Goal: Task Accomplishment & Management: Manage account settings

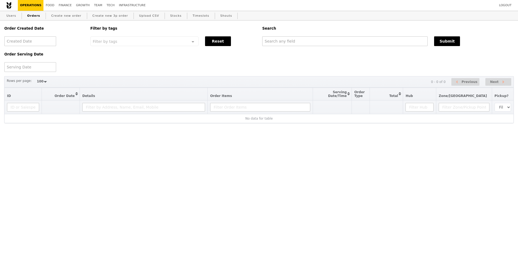
select select "100"
click at [272, 39] on input "text" at bounding box center [344, 41] width 165 height 10
paste input "G3300088"
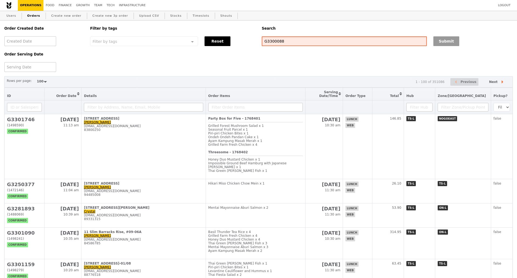
type input "G3300088"
click at [443, 44] on button "Submit" at bounding box center [446, 41] width 26 height 10
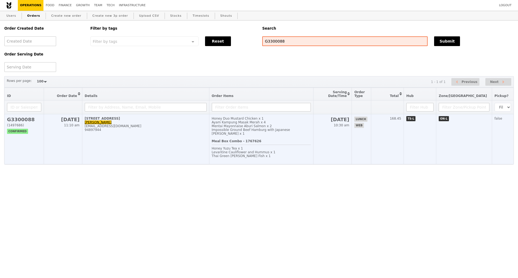
click at [173, 138] on td "1 Rochester Park, #03-00 Qin Qing qinqinglow@hcli.org 94897944" at bounding box center [145, 139] width 127 height 50
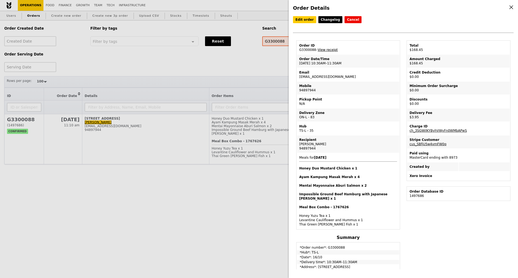
click at [329, 51] on link "View receipt" at bounding box center [328, 50] width 20 height 4
click at [302, 20] on link "Edit order" at bounding box center [304, 19] width 23 height 7
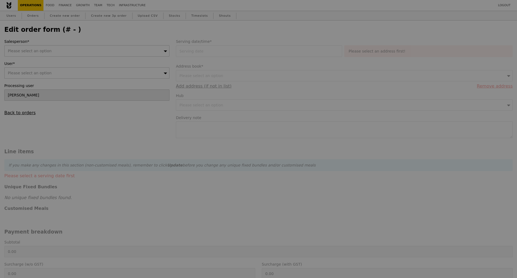
type input "16 Oct 2025"
type textarea "if possible, deliver between 10.45 to 11.30."
type input "Loading..."
type input "164.50"
type input "2.71"
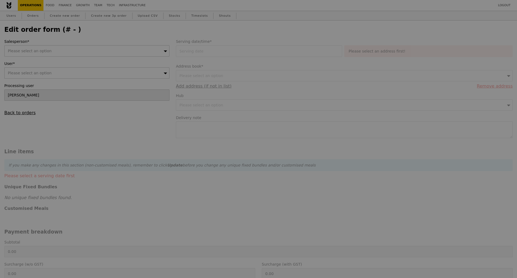
type input "2.95"
type input "167.45"
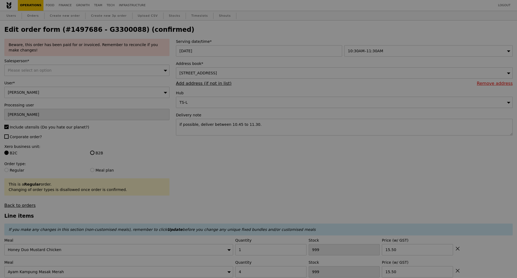
type input "477"
type input "479"
type input "482"
type input "492"
type input "Update"
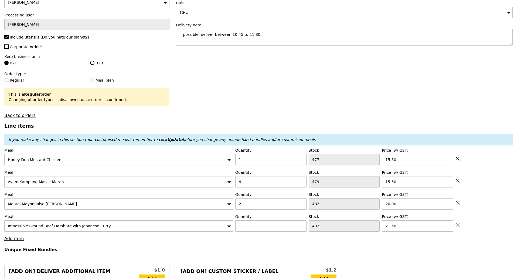
scroll to position [101, 0]
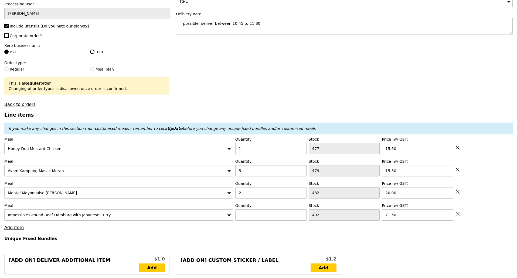
type input "5"
click at [301, 167] on input "5" at bounding box center [270, 170] width 71 height 11
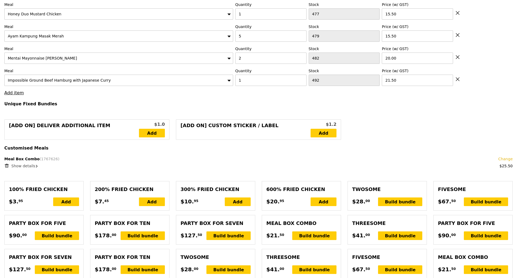
type input "Loading..."
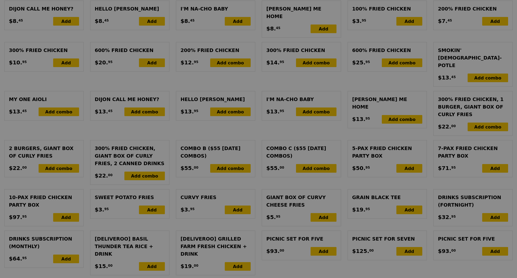
scroll to position [809, 0]
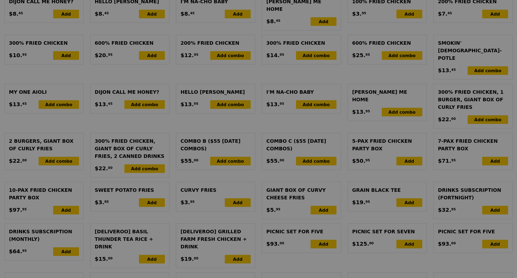
type input "0.00"
type input "2.95"
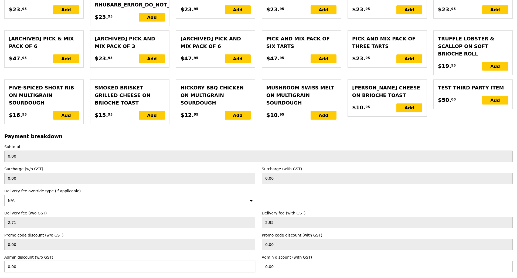
scroll to position [1251, 0]
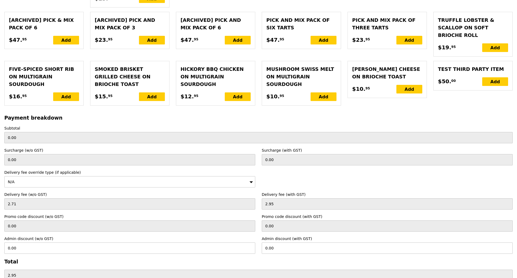
type input "Loading..."
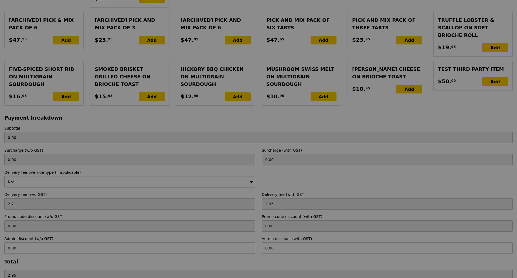
type input "180.00"
type input "182.95"
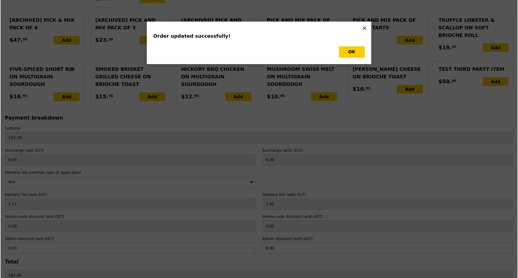
scroll to position [0, 0]
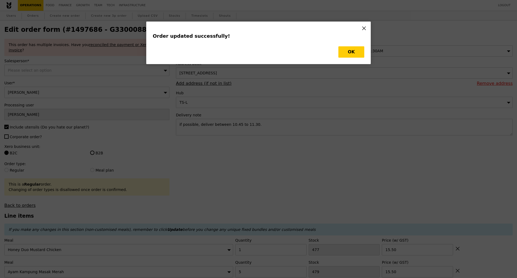
type input "Update"
type input "478"
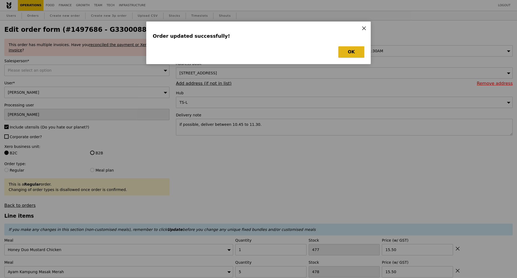
click at [351, 49] on button "OK" at bounding box center [351, 51] width 26 height 11
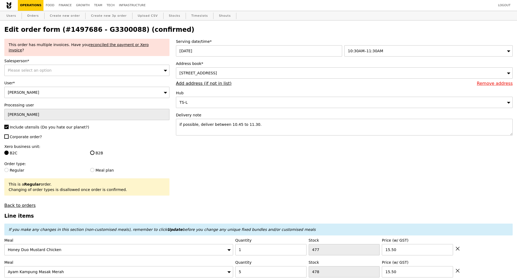
click at [110, 30] on h2 "Edit order form (#1497686 - G3300088) (confirmed)" at bounding box center [258, 30] width 508 height 8
copy h2 "G3300088"
click at [33, 13] on link "Orders" at bounding box center [33, 16] width 16 height 10
select select "100"
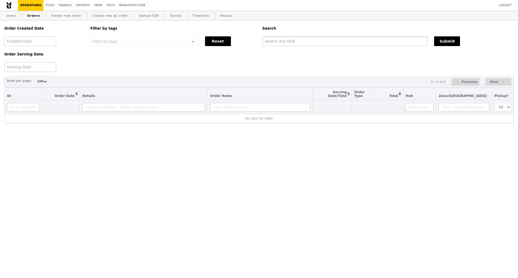
click at [309, 40] on input "text" at bounding box center [344, 41] width 165 height 10
paste input "G3300088"
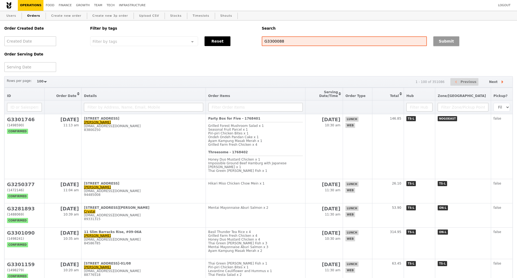
click at [447, 45] on button "Submit" at bounding box center [446, 41] width 26 height 10
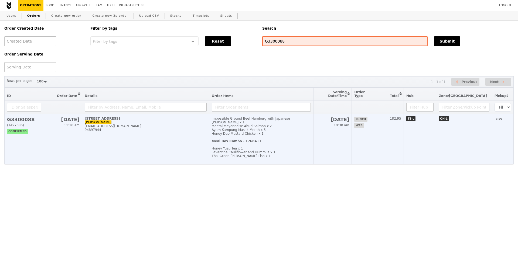
click at [114, 144] on td "1 Rochester Park, #03-00 Qin Qing qinqinglow@hcli.org 94897944" at bounding box center [145, 139] width 127 height 50
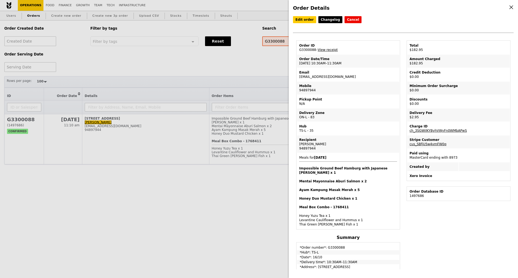
drag, startPoint x: 330, startPoint y: 79, endPoint x: 295, endPoint y: 79, distance: 35.1
click at [297, 80] on table "Order ID G3300088 – View receipt Order Date/Time 16/10 – 10:30AM–11:30AM Email …" at bounding box center [348, 134] width 104 height 189
copy td "qinqinglow@hcli.org"
drag, startPoint x: 313, startPoint y: 146, endPoint x: 303, endPoint y: 148, distance: 9.3
click at [301, 146] on div "Qin Qing" at bounding box center [348, 144] width 98 height 4
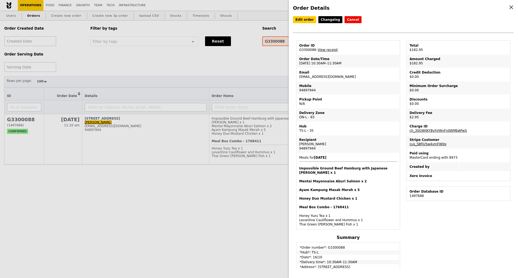
click at [306, 151] on div "94897944" at bounding box center [348, 148] width 98 height 4
copy div "94897944"
drag, startPoint x: 331, startPoint y: 77, endPoint x: 299, endPoint y: 78, distance: 31.6
click at [299, 78] on td "Email qinqinglow@hcli.org" at bounding box center [348, 74] width 102 height 13
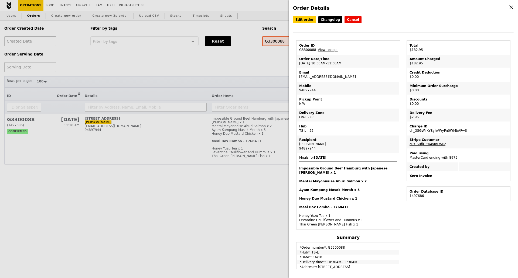
copy td "qinqinglow@hcli.org"
drag, startPoint x: 313, startPoint y: 146, endPoint x: 300, endPoint y: 141, distance: 13.7
click at [299, 146] on td "Recipient Qin Qing 94897944" at bounding box center [348, 144] width 102 height 17
copy div "Qin Qing"
click at [329, 51] on link "View receipt" at bounding box center [328, 50] width 20 height 4
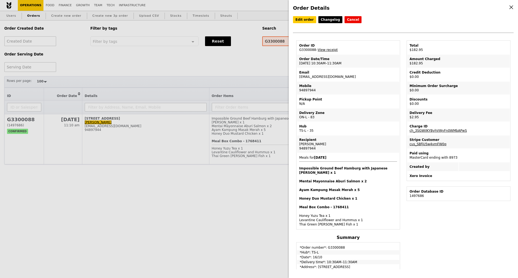
click at [311, 150] on div "94897944" at bounding box center [348, 148] width 98 height 4
copy div "94897944"
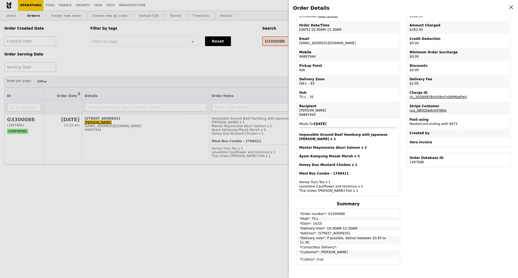
drag, startPoint x: 316, startPoint y: 231, endPoint x: 351, endPoint y: 229, distance: 34.8
click at [351, 231] on td "*Address*: 1 Rochester Park, #03-00" at bounding box center [348, 233] width 102 height 4
copy td "1 Rochester Park, #03-00"
click at [209, 57] on div "Order Details Edit order Changelog Cancel Order ID G3300088 – View receipt Orde…" at bounding box center [259, 139] width 518 height 278
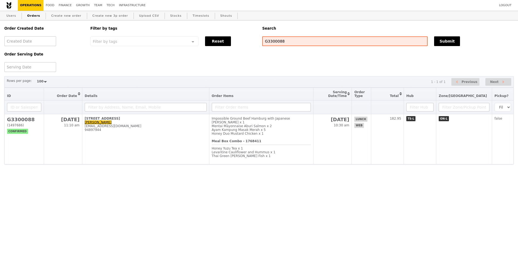
scroll to position [56, 0]
click at [271, 40] on input "G3300088" at bounding box center [344, 41] width 165 height 10
click at [451, 40] on button "Submit" at bounding box center [447, 41] width 26 height 10
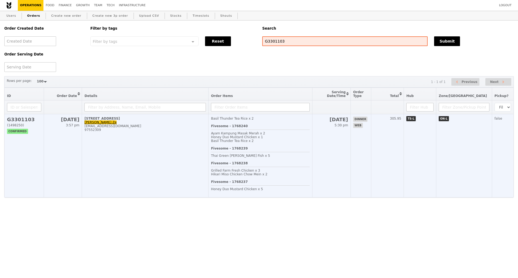
click at [141, 178] on td "1 Fusionopolis Way, #16-16 Tang Leng Ze tang_leng_ze@a-star.edu.sg 97552309" at bounding box center [145, 155] width 127 height 83
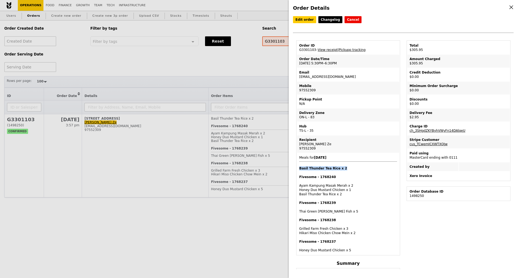
drag, startPoint x: 300, startPoint y: 168, endPoint x: 340, endPoint y: 171, distance: 39.8
click at [340, 171] on h4 "Basil Thunder Tea Rice x 2" at bounding box center [348, 168] width 98 height 4
click at [62, 155] on div "Order Details Edit order Changelog Cancel Order ID G3301103 – View receipt | Pi…" at bounding box center [259, 139] width 518 height 278
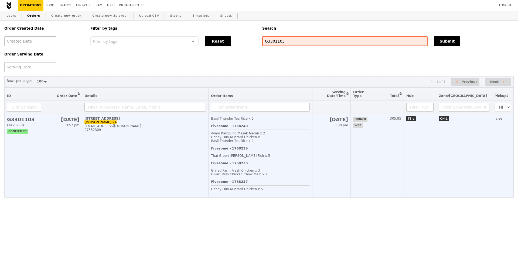
click at [147, 161] on td "1 Fusionopolis Way, #16-16 Tang Leng Ze tang_leng_ze@a-star.edu.sg 97552309" at bounding box center [145, 155] width 127 height 83
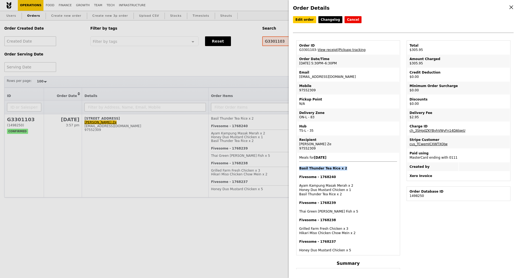
drag, startPoint x: 299, startPoint y: 168, endPoint x: 350, endPoint y: 173, distance: 50.9
click at [350, 173] on span "Meals for 2025-10-14 Basil Thunder Tea Rice x 2 Fivesome - 1768240 Ayam Kampung…" at bounding box center [348, 204] width 98 height 97
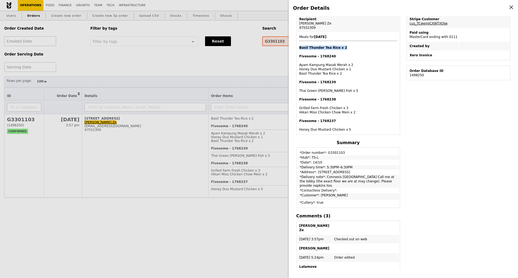
scroll to position [118, 0]
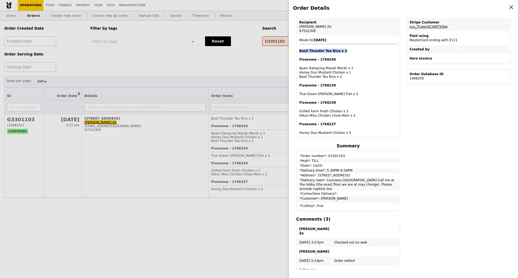
click at [359, 54] on span "Meals for 2025-10-14 Basil Thunder Tea Rice x 2 Fivesome - 1768240 Ayam Kampung…" at bounding box center [348, 86] width 98 height 97
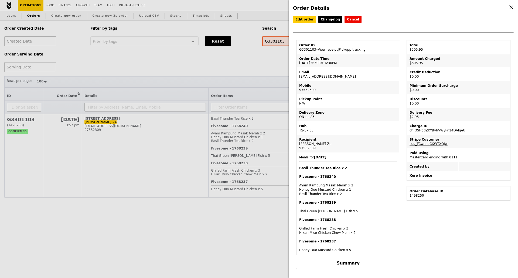
scroll to position [0, 0]
click at [278, 40] on div "Order Details Edit order Changelog Cancel Order ID G3301103 – View receipt | Pi…" at bounding box center [259, 139] width 518 height 278
click at [278, 39] on input "G3301103" at bounding box center [344, 41] width 165 height 10
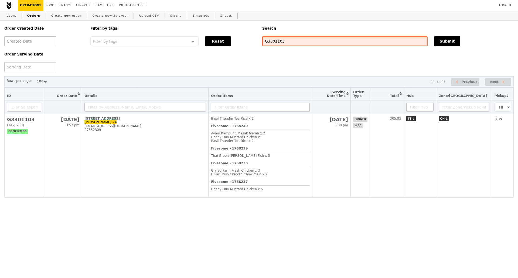
click at [278, 39] on input "G3301103" at bounding box center [344, 41] width 165 height 10
paste input "A3301431"
type input "GA3301431"
click at [454, 42] on button "Submit" at bounding box center [447, 41] width 26 height 10
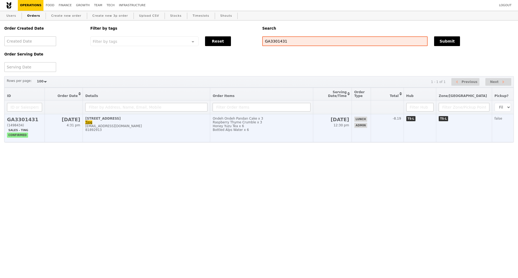
click at [176, 132] on div "81892913" at bounding box center [146, 130] width 122 height 4
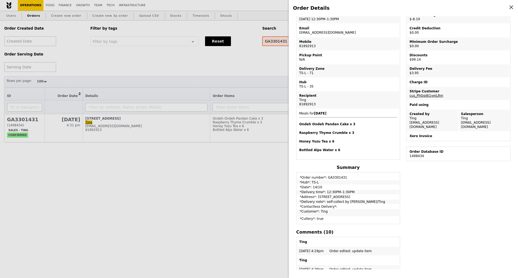
scroll to position [34, 0]
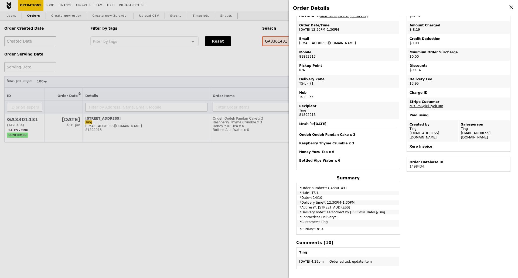
click at [54, 178] on div "Order Details Edit order Changelog Cancel Order ID GA3301431 – View receipt | P…" at bounding box center [259, 139] width 518 height 278
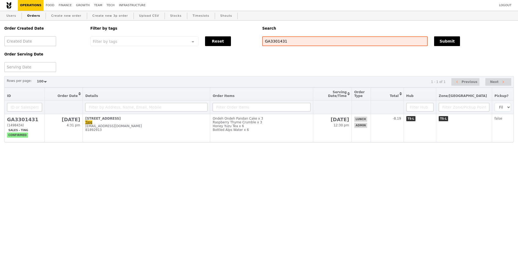
scroll to position [56, 0]
click at [13, 16] on link "Users" at bounding box center [11, 16] width 14 height 10
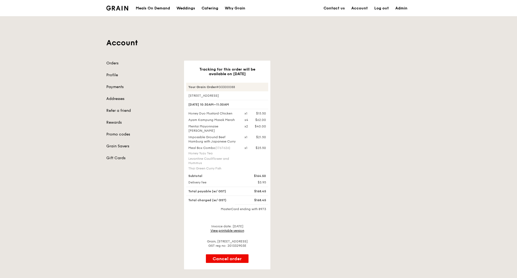
drag, startPoint x: 237, startPoint y: 88, endPoint x: 243, endPoint y: 104, distance: 17.0
click at [197, 88] on div "Your Grain Order #G3300088" at bounding box center [227, 87] width 82 height 9
copy div "Grain Order #G3300088"
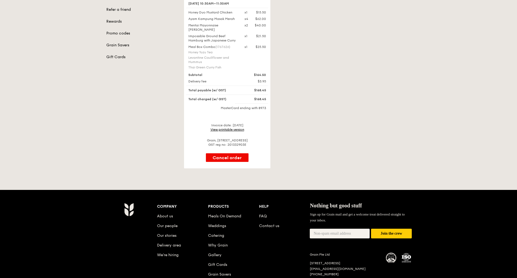
click at [235, 130] on link "View printable version" at bounding box center [227, 130] width 34 height 4
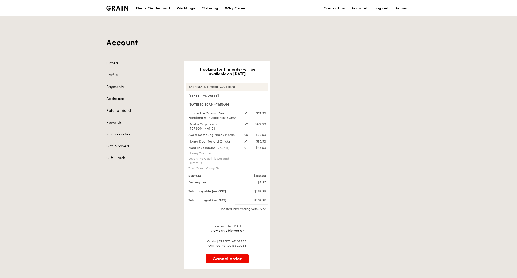
drag, startPoint x: 189, startPoint y: 135, endPoint x: 235, endPoint y: 136, distance: 46.4
click at [235, 136] on div "Ayam Kampung Masak Merah" at bounding box center [213, 135] width 56 height 4
copy div "Ayam Kampung Masak Merah"
drag, startPoint x: 229, startPoint y: 95, endPoint x: 184, endPoint y: 96, distance: 45.1
click at [184, 96] on div "Tracking for this order will be available on Oct 16 Your Grain Order #G3300088 …" at bounding box center [227, 165] width 86 height 209
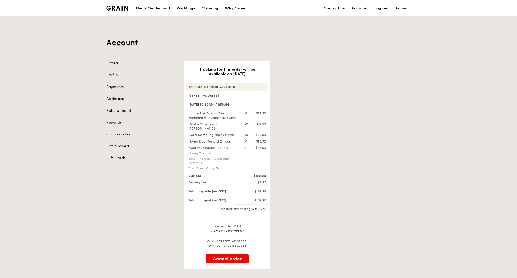
copy div "1 Rochester Park, #03-00"
drag, startPoint x: 189, startPoint y: 134, endPoint x: 147, endPoint y: 54, distance: 90.1
click at [235, 134] on div "Ayam Kampung Masak Merah" at bounding box center [213, 135] width 56 height 4
copy div "Ayam Kampung Masak Merah"
click at [163, 10] on div "Meals On Demand" at bounding box center [153, 8] width 34 height 16
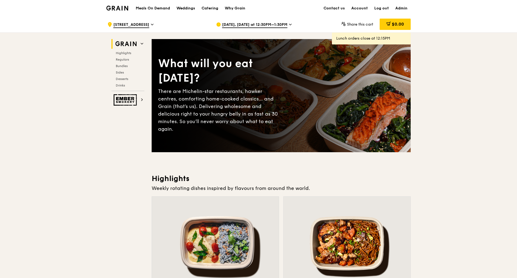
click at [156, 24] on div ".cls-1 { fill: none; stroke: #fff; stroke-linecap: round; stroke-linejoin: roun…" at bounding box center [157, 24] width 100 height 16
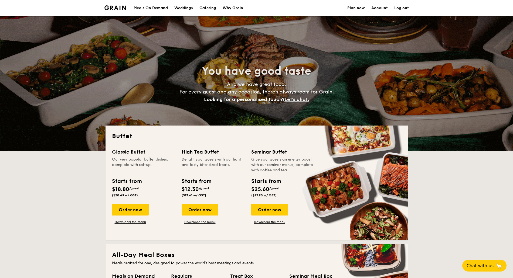
select select
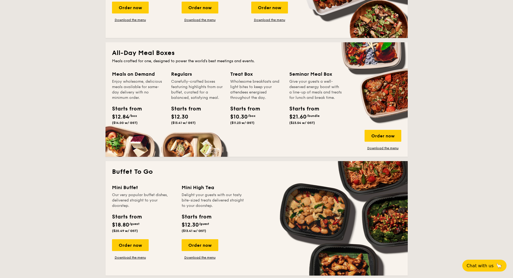
scroll to position [67, 0]
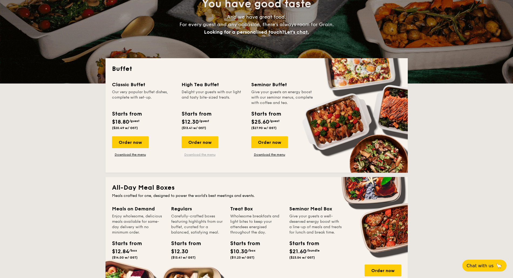
click at [207, 155] on link "Download the menu" at bounding box center [200, 155] width 37 height 4
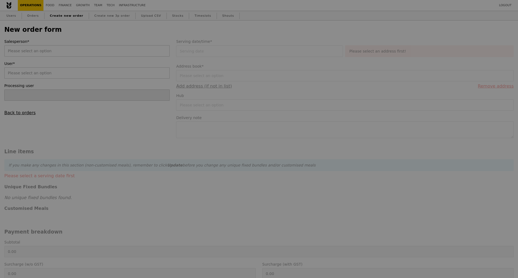
type input "[PERSON_NAME]"
type input "Confirm"
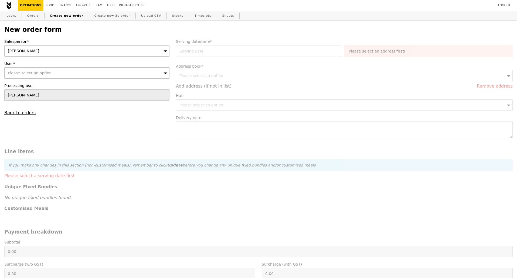
click at [162, 52] on div "Kathleen" at bounding box center [86, 50] width 165 height 11
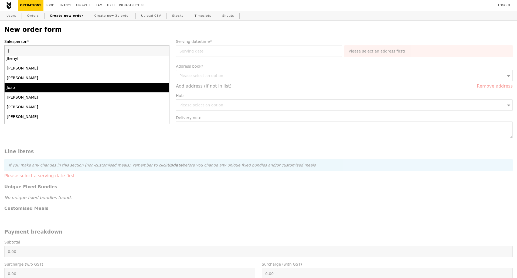
scroll to position [34, 0]
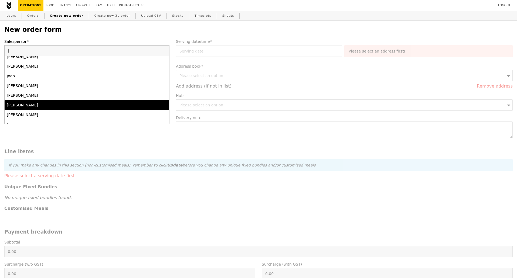
type input "j"
click at [71, 108] on div "Joshua Moses" at bounding box center [67, 105] width 120 height 5
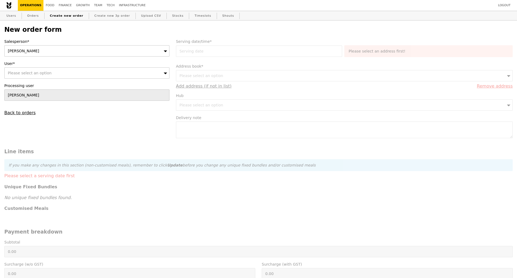
click at [53, 77] on div "Please select an option" at bounding box center [86, 72] width 165 height 11
type input "christine.haoson@spglobal.com"
type input "Confirm"
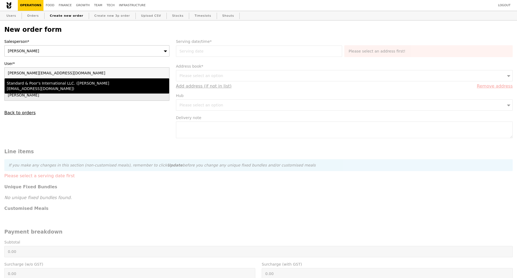
type input "christine.haoson@spglobal.com"
click at [17, 86] on div "Standard & Poor's International LLC. (christine.haoson@spglobal.com)" at bounding box center [67, 86] width 120 height 11
type input "Loading..."
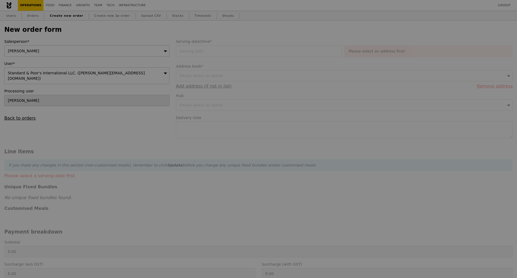
type input "1.79"
type input "1.95"
type input "11.47"
type input "12.50"
type input "14.45"
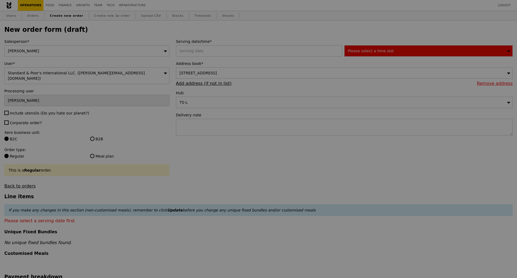
type input "Confirm"
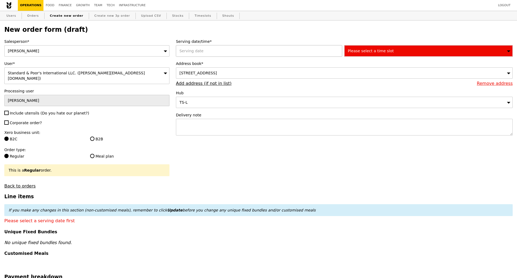
click at [219, 52] on div at bounding box center [260, 50] width 168 height 11
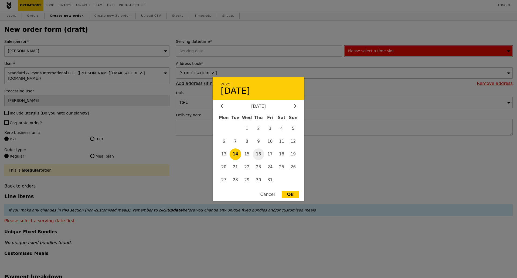
click at [258, 155] on span "16" at bounding box center [259, 155] width 12 height 12
type input "16 Oct 2025"
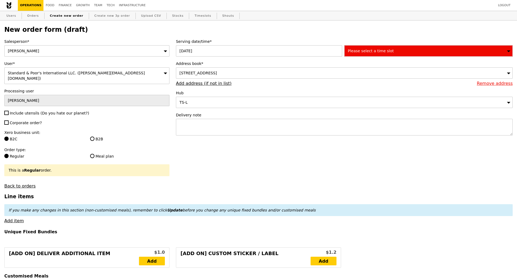
click at [392, 52] on div "Please select a time slot" at bounding box center [428, 50] width 168 height 11
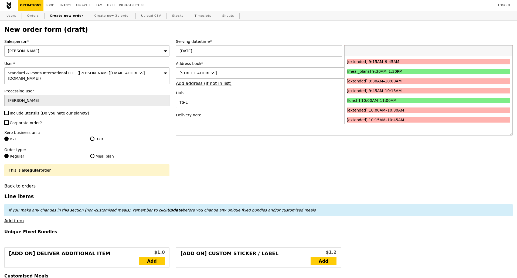
scroll to position [101, 0]
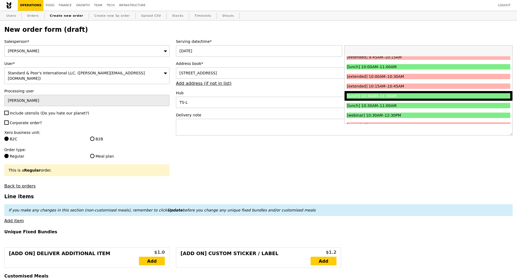
click at [399, 96] on div "[lunch] 10:30AM–11:30AM" at bounding box center [408, 95] width 123 height 5
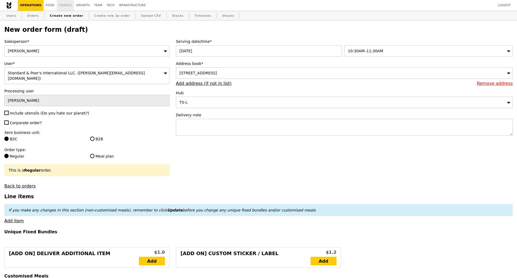
type input "Confirm"
click at [210, 124] on textarea at bounding box center [344, 127] width 337 height 17
paste textarea "Delivery address S&P Global Market Intelligence 12 Marina Boulevard #23-01 MBFC…"
click at [180, 135] on textarea "Delivery address S&P Global Market Intelligence 12 Marina Boulevard #23-01 MBFC…" at bounding box center [344, 127] width 337 height 17
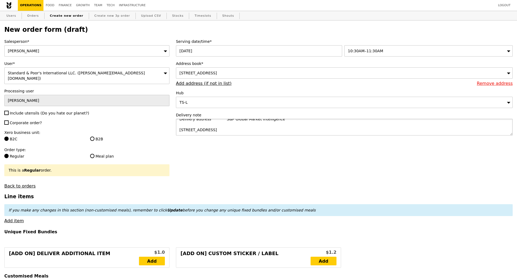
scroll to position [5, 0]
click at [179, 133] on textarea "Delivery address S&P Global Market Intelligence 12 Marina Boulevard #23-01 MBFC…" at bounding box center [344, 127] width 337 height 17
click at [220, 129] on textarea "Delivery address S&P Global Market Intelligence 12 Marina Boulevard #23-01 MBFC…" at bounding box center [344, 127] width 337 height 17
click at [180, 125] on textarea "Delivery address S&P Global Market Intelligence 12 Marina Boulevard #23-01 MBFC…" at bounding box center [344, 127] width 337 height 17
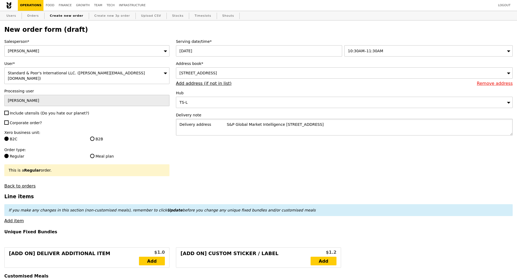
click at [220, 127] on textarea "Delivery address S&P Global Market Intelligence 12 Marina Boulevard #23-01 MBFC…" at bounding box center [344, 127] width 337 height 17
type textarea "Delivery address: S&P Global Market Intelligence 12 Marina Boulevard #23-01 MBF…"
click at [7, 111] on input "Include utensils (Do you hate our planet?)" at bounding box center [6, 113] width 4 height 4
checkbox input "true"
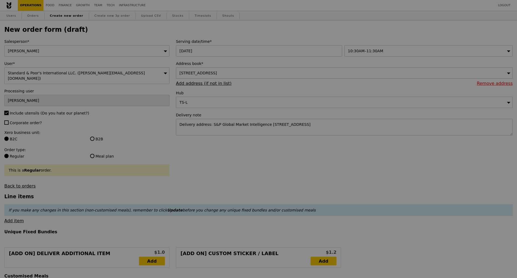
type input "Confirm"
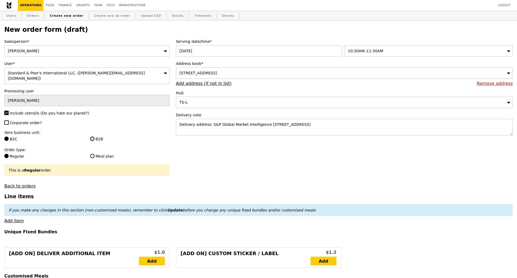
click at [92, 137] on input "B2B" at bounding box center [92, 139] width 4 height 4
radio input "true"
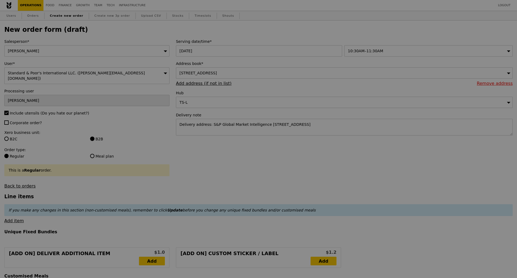
type input "Confirm"
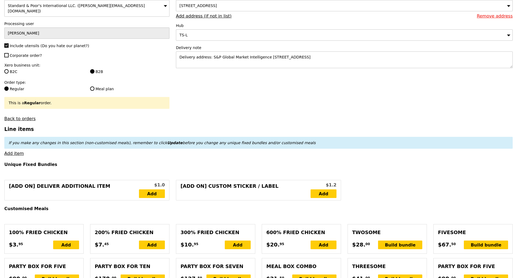
scroll to position [101, 0]
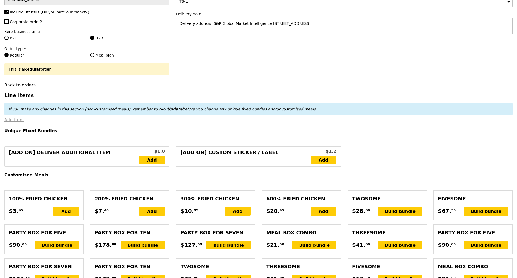
click at [14, 119] on link "Add item" at bounding box center [13, 119] width 19 height 5
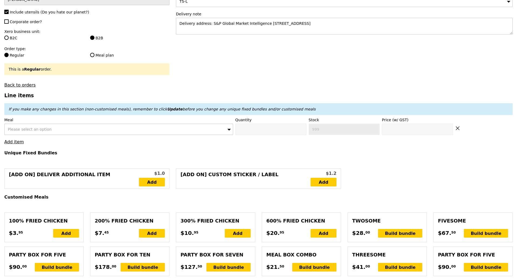
click at [73, 129] on div "Please select an option" at bounding box center [118, 129] width 229 height 11
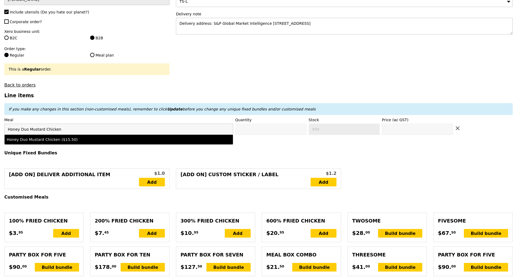
type input "Honey Duo Mustard Chicken"
click at [72, 137] on div "Honey Duo Mustard Chicken ($15.50)" at bounding box center [91, 139] width 168 height 5
type input "Confirm anyway"
type input "0"
type input "477"
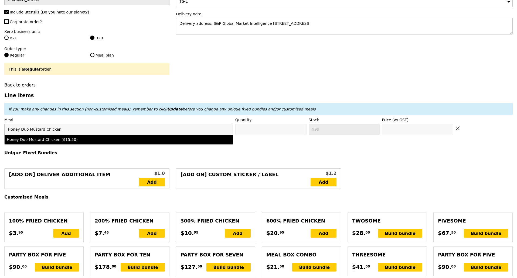
type input "15.5"
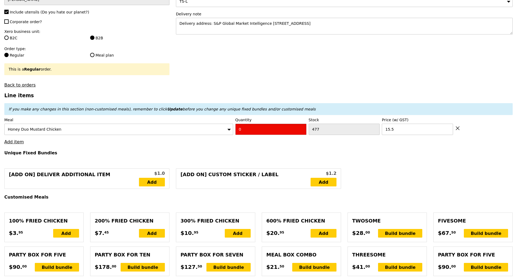
click at [246, 126] on input "0" at bounding box center [270, 129] width 71 height 11
type input "Confirm"
type input "49"
type input "Loading..."
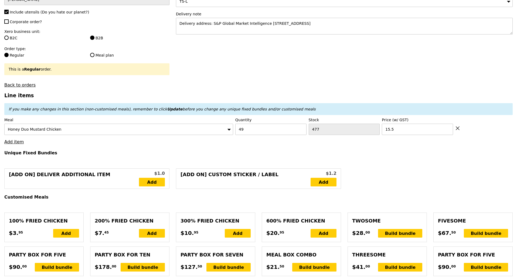
type input "759.50"
type input "3.62"
type input "3.95"
type input "765.40"
type input "Confirm"
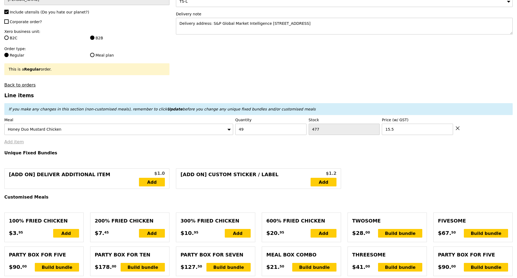
click at [18, 140] on link "Add item" at bounding box center [13, 141] width 19 height 5
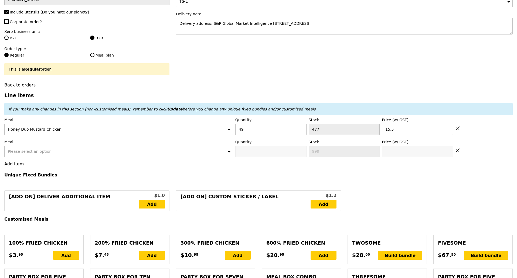
click at [28, 149] on span "Please select an option" at bounding box center [30, 151] width 44 height 4
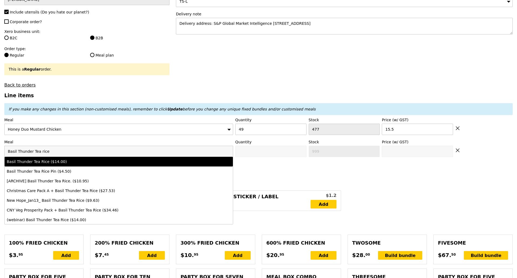
type input "Basil Thunder Tea rice"
click at [56, 161] on div "Basil Thunder Tea Rice ($14.00)" at bounding box center [91, 161] width 168 height 5
type input "Confirm anyway"
type input "0"
type input "487"
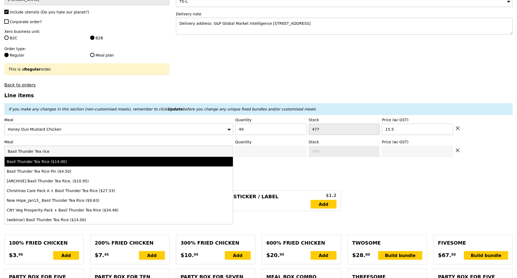
type input "14.0"
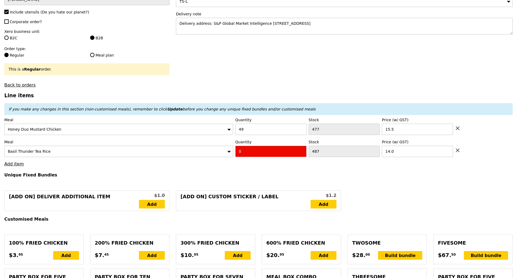
click at [246, 148] on input "0" at bounding box center [270, 151] width 71 height 11
type input "Confirm"
type input "3"
type input "Loading..."
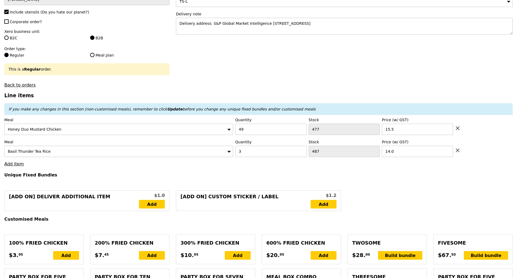
type input "801.50"
type input "807.40"
type input "Confirm"
click at [16, 163] on link "Add item" at bounding box center [13, 164] width 19 height 5
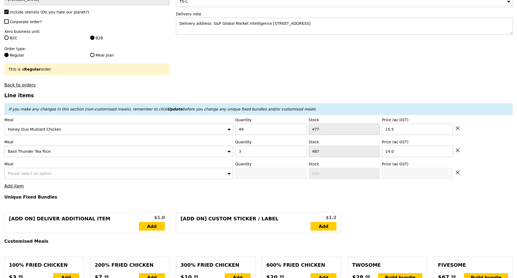
click at [33, 172] on span "Please select an option" at bounding box center [30, 174] width 44 height 4
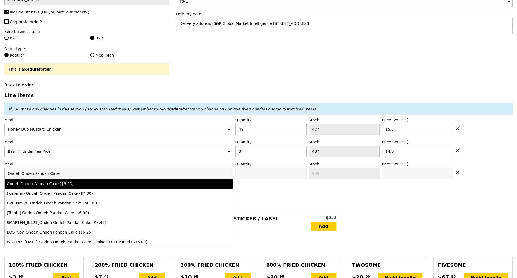
type input "Ondeh Ondeh Pandan Cake"
click at [37, 182] on div "Ondeh Ondeh Pandan Cake ($6.50)" at bounding box center [91, 183] width 168 height 5
type input "Confirm anyway"
type input "0"
type input "500"
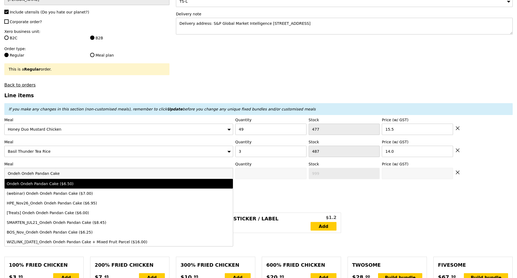
type input "6.5"
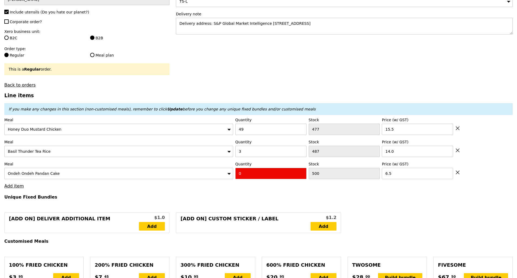
drag, startPoint x: 264, startPoint y: 171, endPoint x: 237, endPoint y: 172, distance: 27.0
click at [237, 172] on input "0" at bounding box center [270, 173] width 71 height 11
type input "Confirm"
type input "20"
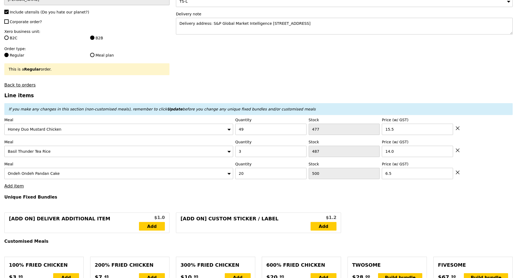
type input "Loading..."
type input "931.50"
type input "937.40"
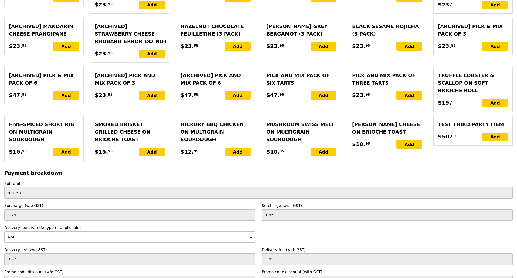
scroll to position [1192, 0]
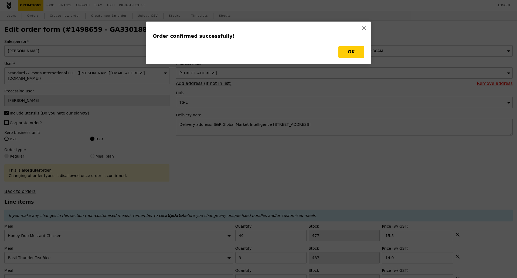
click at [357, 53] on button "OK" at bounding box center [351, 51] width 26 height 11
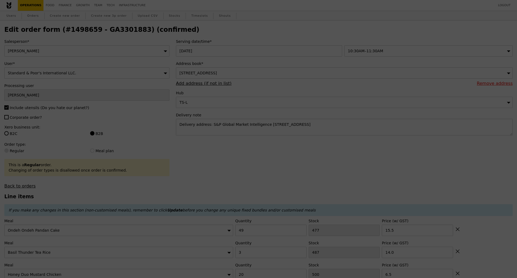
type input "Loading..."
type input "20"
type input "500"
type input "6.50"
type input "14.00"
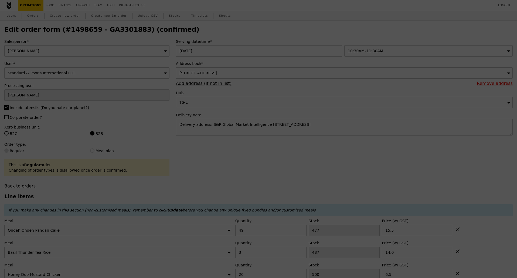
type input "49"
type input "477"
type input "15.50"
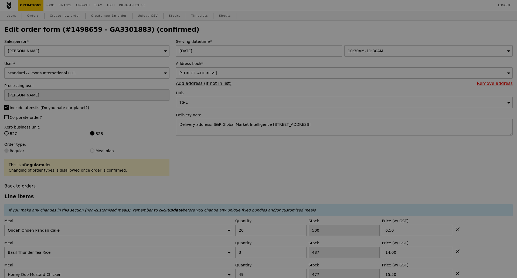
type input "480"
type input "484"
type input "428"
type input "Update"
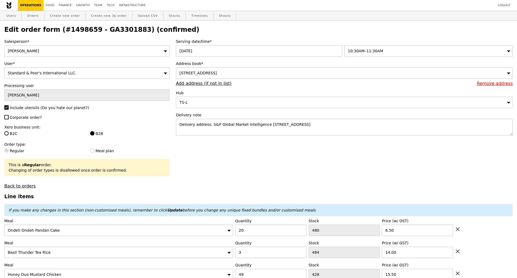
click at [114, 31] on h2 "Edit order form (#1498659 - GA3301883) (confirmed)" at bounding box center [258, 30] width 508 height 8
copy h2 "GA3301883"
click at [31, 17] on link "Orders" at bounding box center [33, 16] width 16 height 10
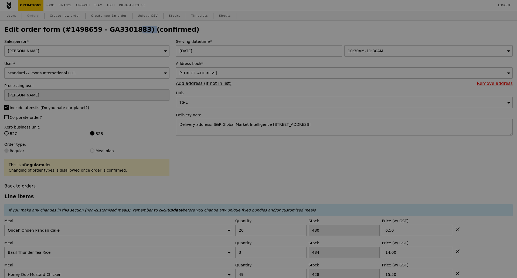
select select "100"
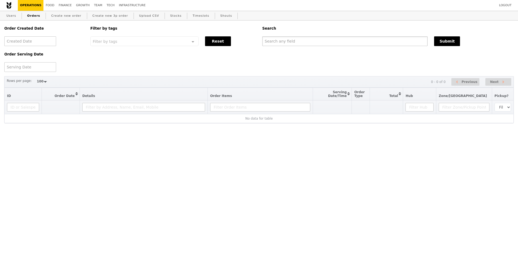
click at [279, 42] on input "text" at bounding box center [344, 41] width 165 height 10
paste input "GA3301883"
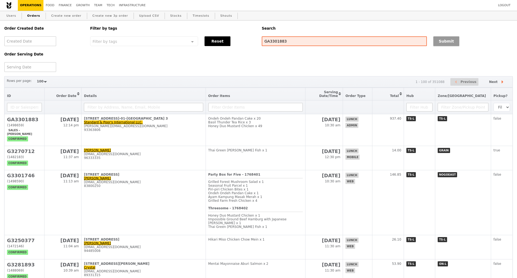
click at [446, 37] on button "Submit" at bounding box center [446, 41] width 26 height 10
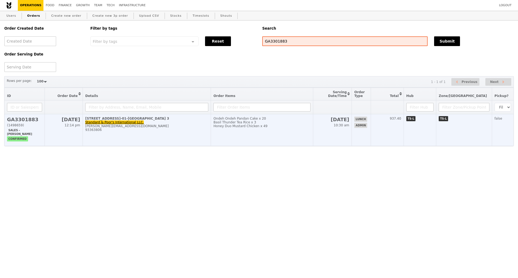
click at [167, 128] on div "christine.haoson@spglobal.com" at bounding box center [146, 126] width 123 height 4
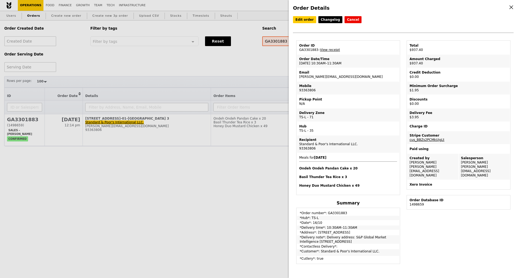
click at [241, 60] on div "Order Details Edit order Changelog Cancel Order ID GA3301883 – View receipt Ord…" at bounding box center [259, 139] width 518 height 278
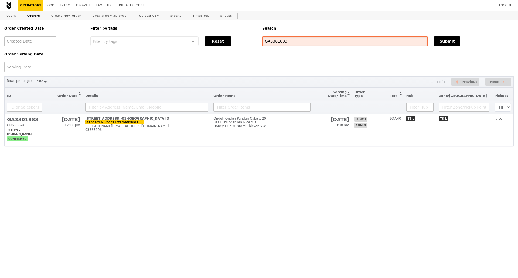
click at [276, 42] on input "GA3301883" at bounding box center [344, 41] width 165 height 10
paste input "3300946"
click at [441, 44] on button "Submit" at bounding box center [447, 41] width 26 height 10
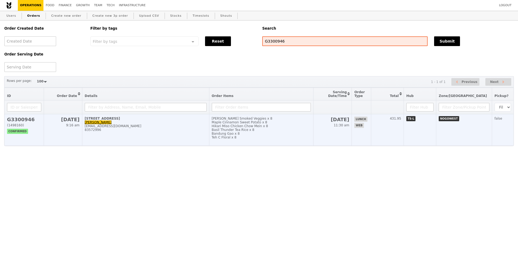
click at [182, 145] on td "1 North Coast Drive, #F10A-xx Sam Zhang xiaosong80@hotmail.com 83572996" at bounding box center [145, 130] width 127 height 32
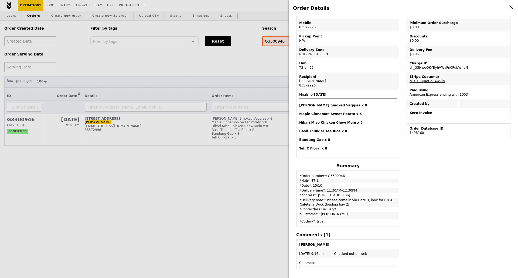
scroll to position [67, 0]
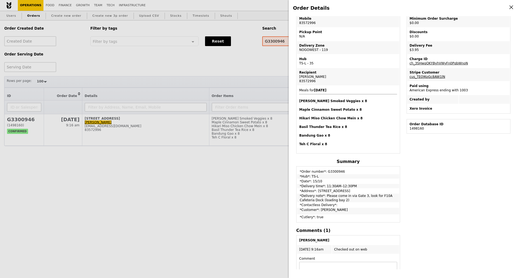
drag, startPoint x: 220, startPoint y: 207, endPoint x: 219, endPoint y: 194, distance: 12.4
click at [220, 207] on div "Order Details Edit order Changelog Cancel Order ID G3300946 – View receipt Orde…" at bounding box center [259, 139] width 518 height 278
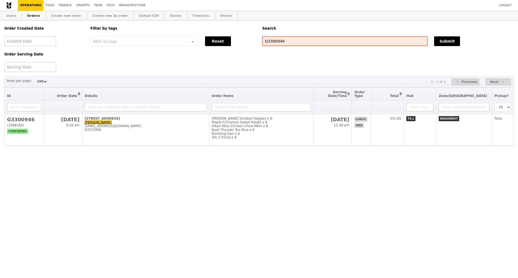
scroll to position [94, 0]
click at [290, 42] on input "G3300946" at bounding box center [344, 41] width 165 height 10
type input "G3300910"
click at [442, 38] on button "Submit" at bounding box center [447, 41] width 26 height 10
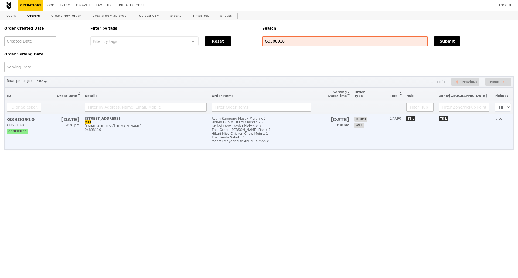
click at [184, 145] on td "5 Temasek Boulevard, #13-00 Mas mas-iq@hotmail.com 94893110" at bounding box center [145, 131] width 127 height 35
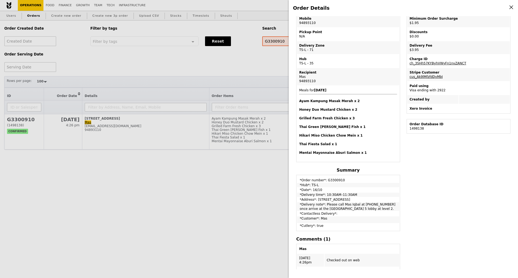
scroll to position [114, 0]
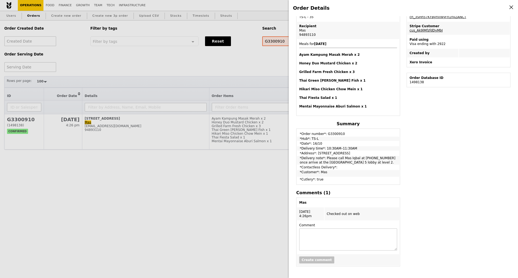
drag, startPoint x: 357, startPoint y: 165, endPoint x: 300, endPoint y: 160, distance: 57.4
click at [300, 160] on td "*Delivery note*: Please call Mas Iqbal at 94893110 once arrive at the Suntec To…" at bounding box center [348, 160] width 102 height 9
copy td "*Delivery note*: Please call Mas Iqbal at 94893110 once arrive at the Suntec To…"
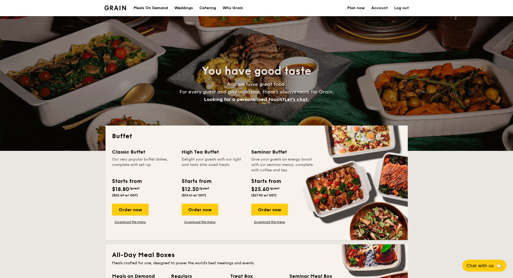
select select
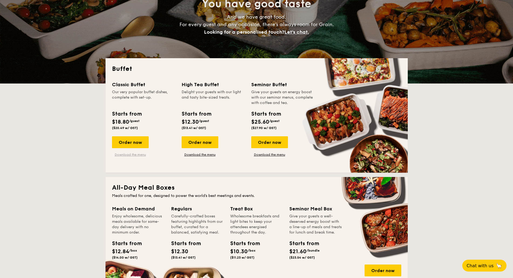
click at [139, 156] on link "Download the menu" at bounding box center [130, 155] width 37 height 4
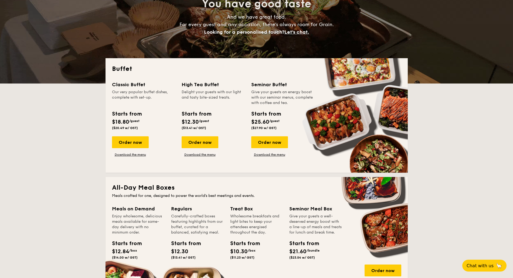
scroll to position [169, 0]
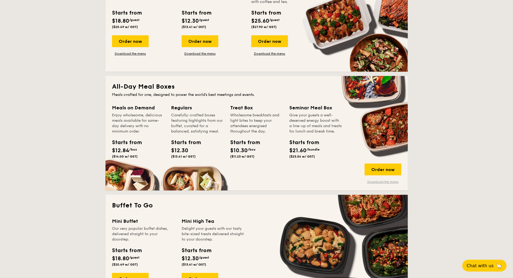
click at [384, 183] on link "Download the menu" at bounding box center [382, 182] width 37 height 4
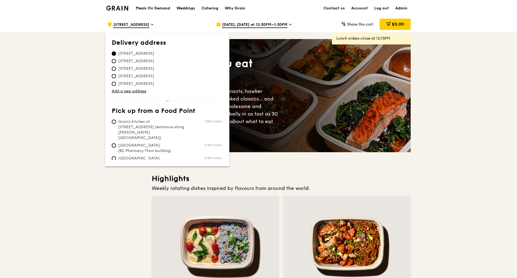
click at [289, 26] on icon at bounding box center [290, 24] width 3 height 5
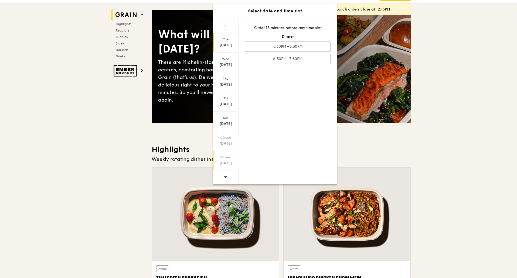
scroll to position [67, 0]
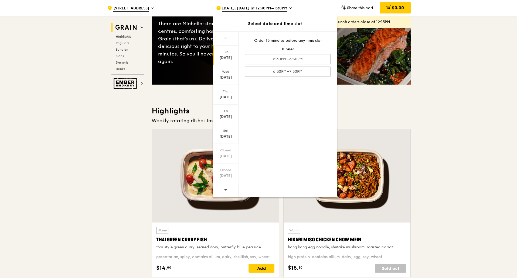
click at [224, 189] on icon at bounding box center [226, 190] width 4 height 4
click at [230, 135] on div "[DATE]" at bounding box center [226, 136] width 24 height 5
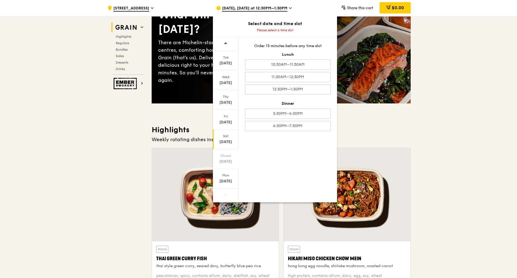
scroll to position [34, 0]
